Goal: Complete application form

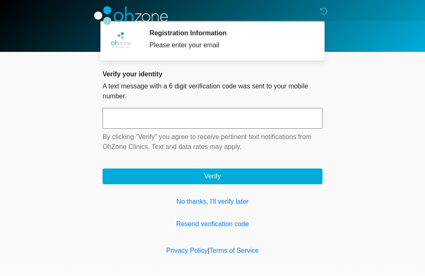
click at [243, 37] on div "Registration Information Please enter your email" at bounding box center [230, 40] width 161 height 23
click at [226, 220] on link "Resend verification code" at bounding box center [213, 224] width 220 height 10
click at [226, 200] on link "No thanks, I'll verify later" at bounding box center [213, 202] width 220 height 10
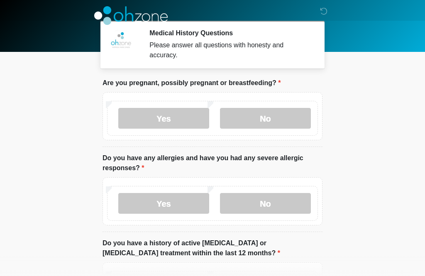
click at [278, 114] on label "No" at bounding box center [265, 118] width 91 height 21
click at [273, 205] on label "No" at bounding box center [265, 203] width 91 height 21
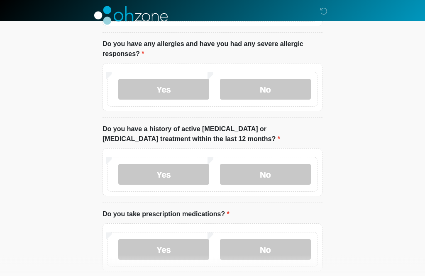
scroll to position [113, 0]
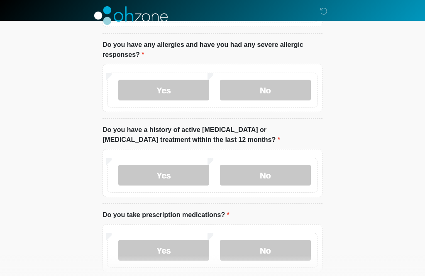
click at [280, 174] on label "No" at bounding box center [265, 175] width 91 height 21
click at [271, 249] on label "No" at bounding box center [265, 250] width 91 height 21
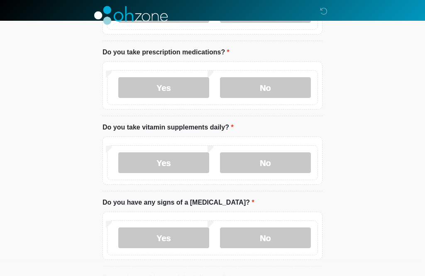
scroll to position [276, 0]
click at [178, 160] on label "Yes" at bounding box center [163, 163] width 91 height 21
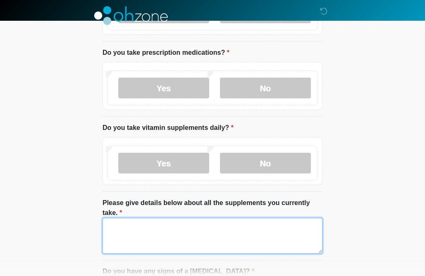
click at [132, 222] on textarea "Please give details below about all the supplements you currently take." at bounding box center [213, 236] width 220 height 36
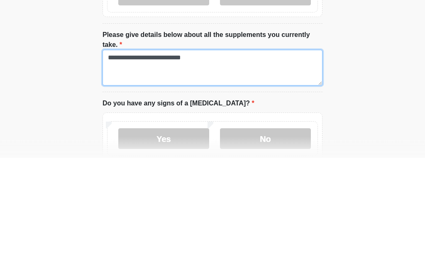
scroll to position [326, 0]
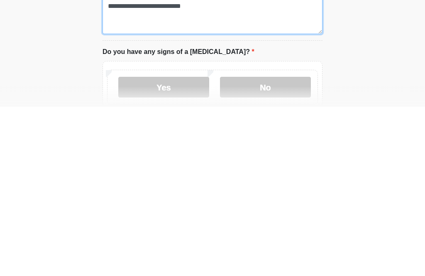
type textarea "**********"
click at [276, 246] on label "No" at bounding box center [265, 256] width 91 height 21
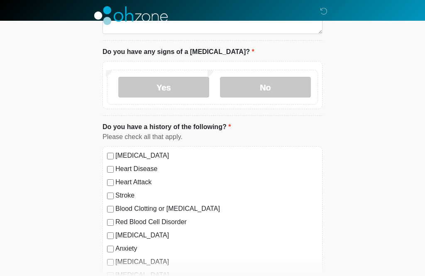
click at [274, 85] on label "No" at bounding box center [265, 87] width 91 height 21
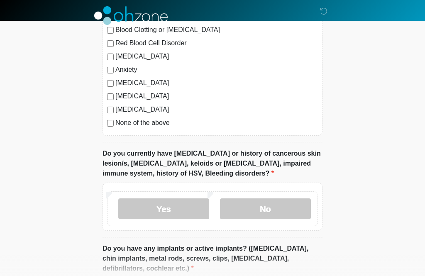
scroll to position [729, 0]
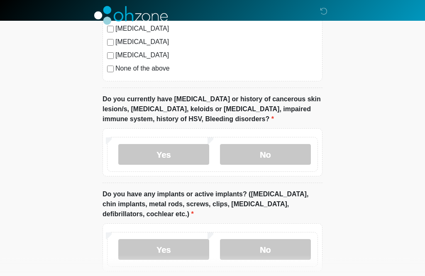
click at [289, 152] on label "No" at bounding box center [265, 155] width 91 height 21
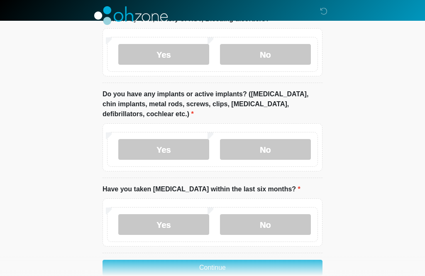
scroll to position [830, 0]
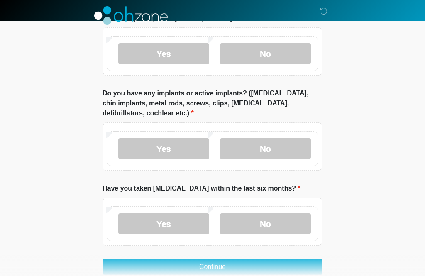
click at [180, 143] on label "Yes" at bounding box center [163, 148] width 91 height 21
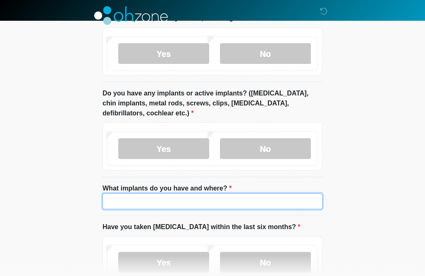
click at [188, 198] on input "What implants do you have and where?" at bounding box center [213, 202] width 220 height 16
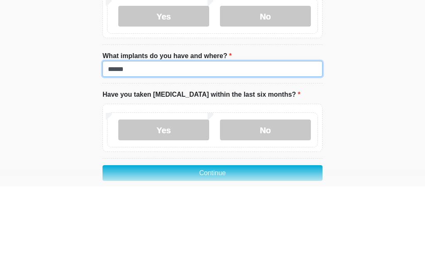
scroll to position [877, 0]
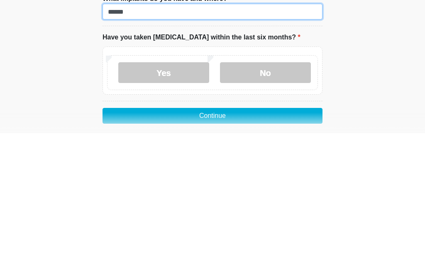
type input "******"
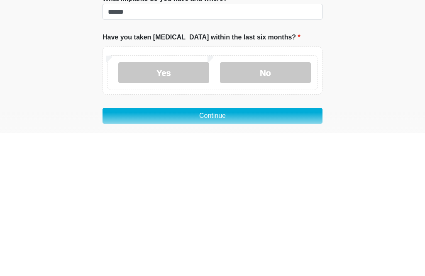
click at [284, 205] on label "No" at bounding box center [265, 215] width 91 height 21
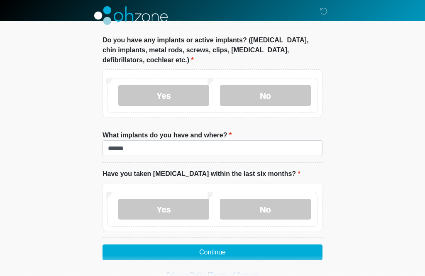
click at [241, 248] on button "Continue" at bounding box center [213, 253] width 220 height 16
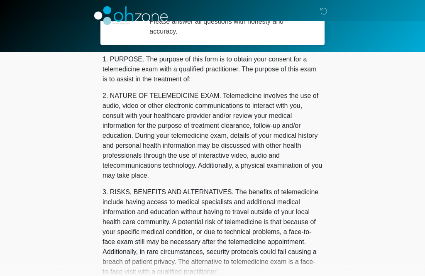
scroll to position [0, 0]
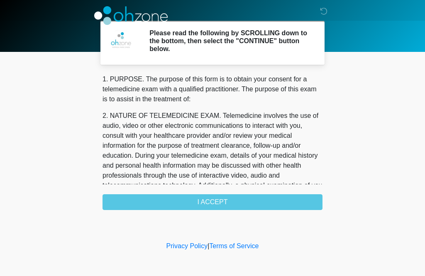
click at [243, 206] on div "1. PURPOSE. The purpose of this form is to obtain your consent for a telemedici…" at bounding box center [213, 142] width 220 height 136
click at [213, 204] on div "1. PURPOSE. The purpose of this form is to obtain your consent for a telemedici…" at bounding box center [213, 142] width 220 height 136
click at [219, 201] on div "1. PURPOSE. The purpose of this form is to obtain your consent for a telemedici…" at bounding box center [213, 142] width 220 height 136
click at [215, 199] on div "1. PURPOSE. The purpose of this form is to obtain your consent for a telemedici…" at bounding box center [213, 142] width 220 height 136
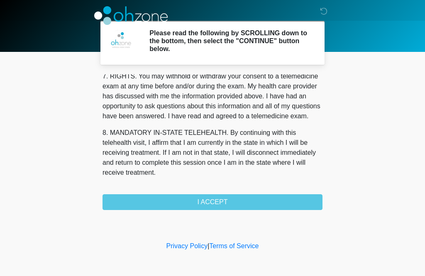
scroll to position [372, 0]
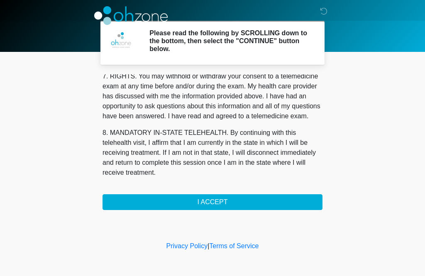
click at [218, 199] on button "I ACCEPT" at bounding box center [213, 202] width 220 height 16
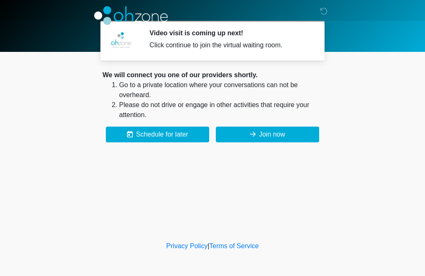
click at [301, 137] on button "Join now" at bounding box center [267, 135] width 103 height 16
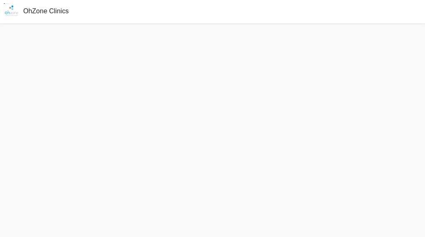
scroll to position [2, 0]
